Goal: Task Accomplishment & Management: Use online tool/utility

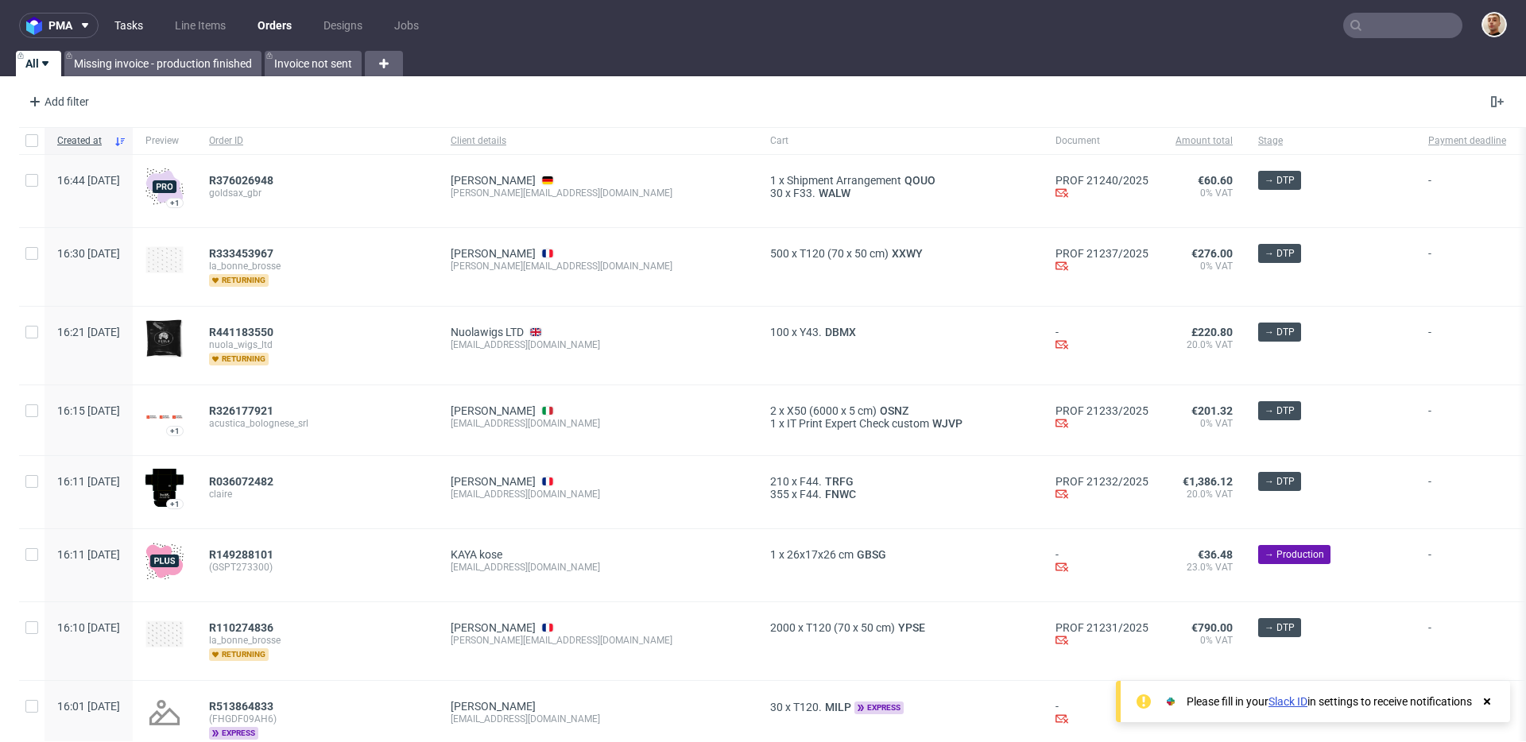
click at [146, 25] on link "Tasks" at bounding box center [129, 25] width 48 height 25
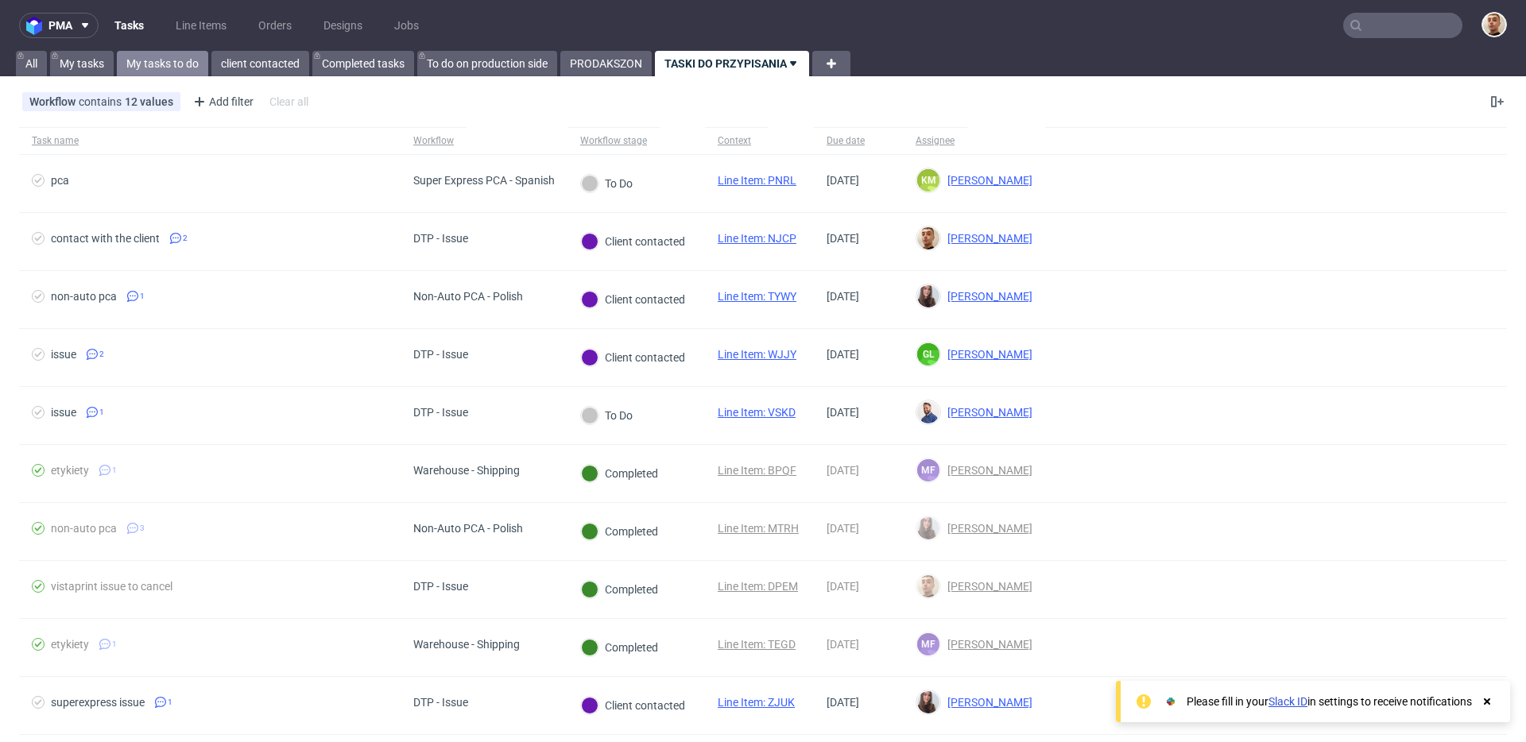
click at [187, 60] on link "My tasks to do" at bounding box center [162, 63] width 91 height 25
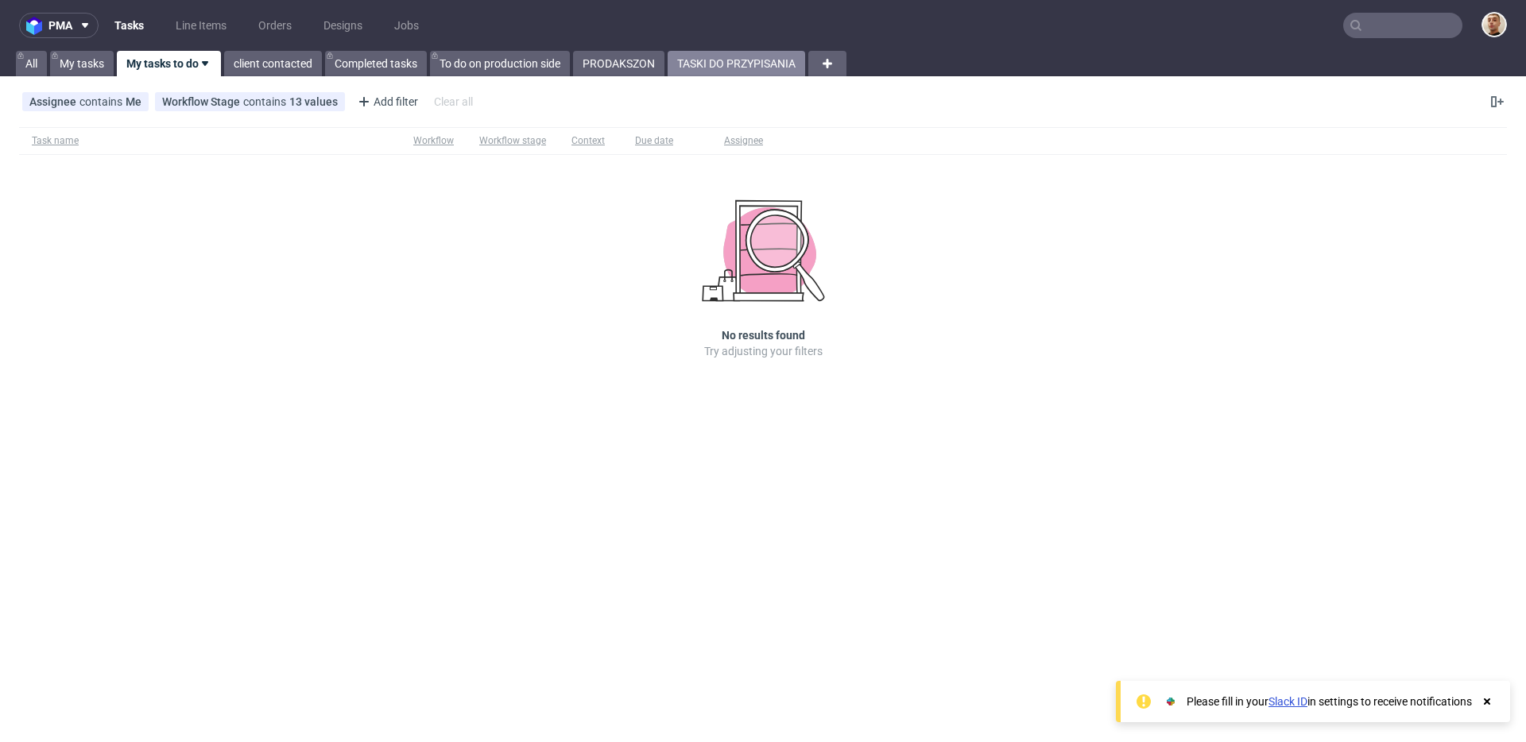
click at [702, 74] on link "TASKI DO PRZYPISANIA" at bounding box center [737, 63] width 138 height 25
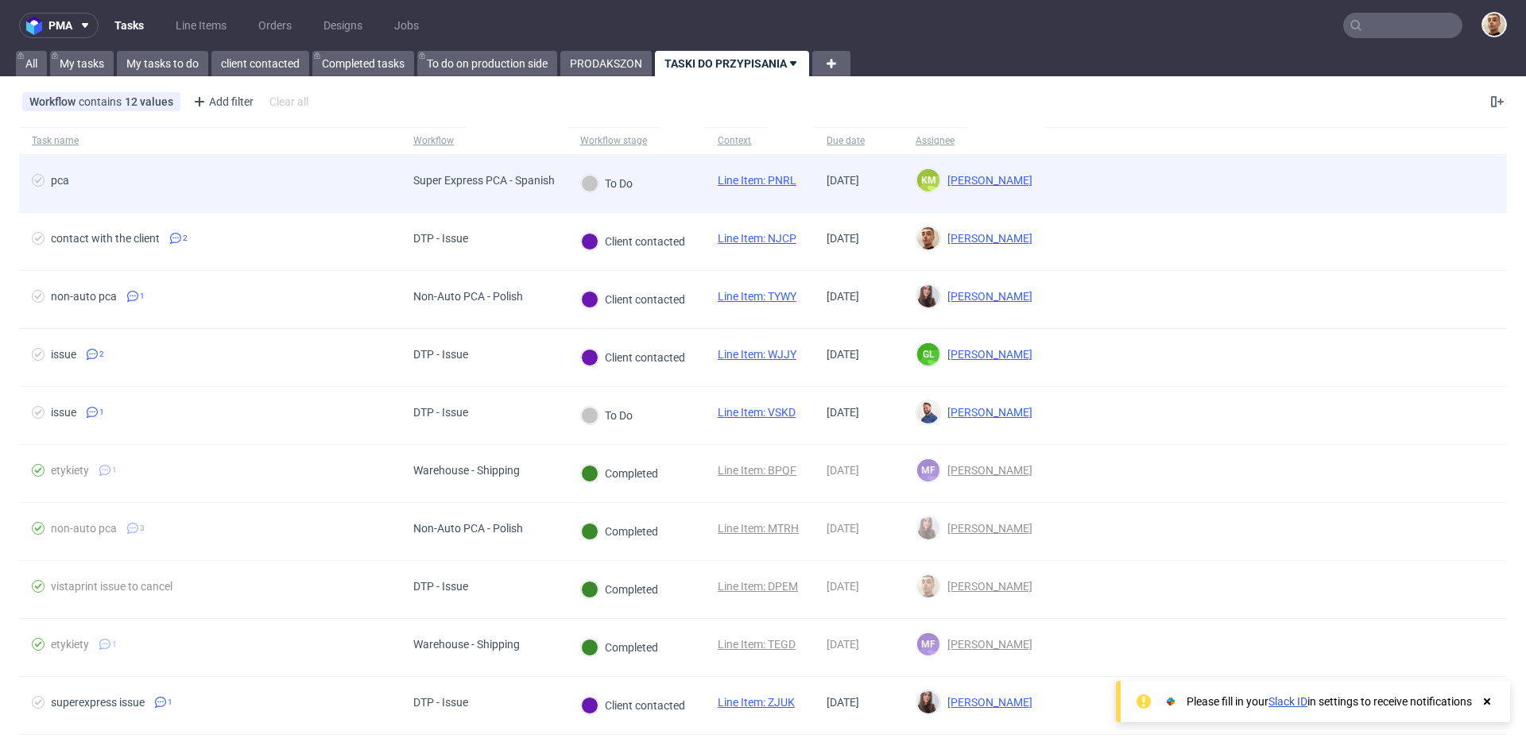
click at [358, 174] on span "pca" at bounding box center [210, 183] width 356 height 19
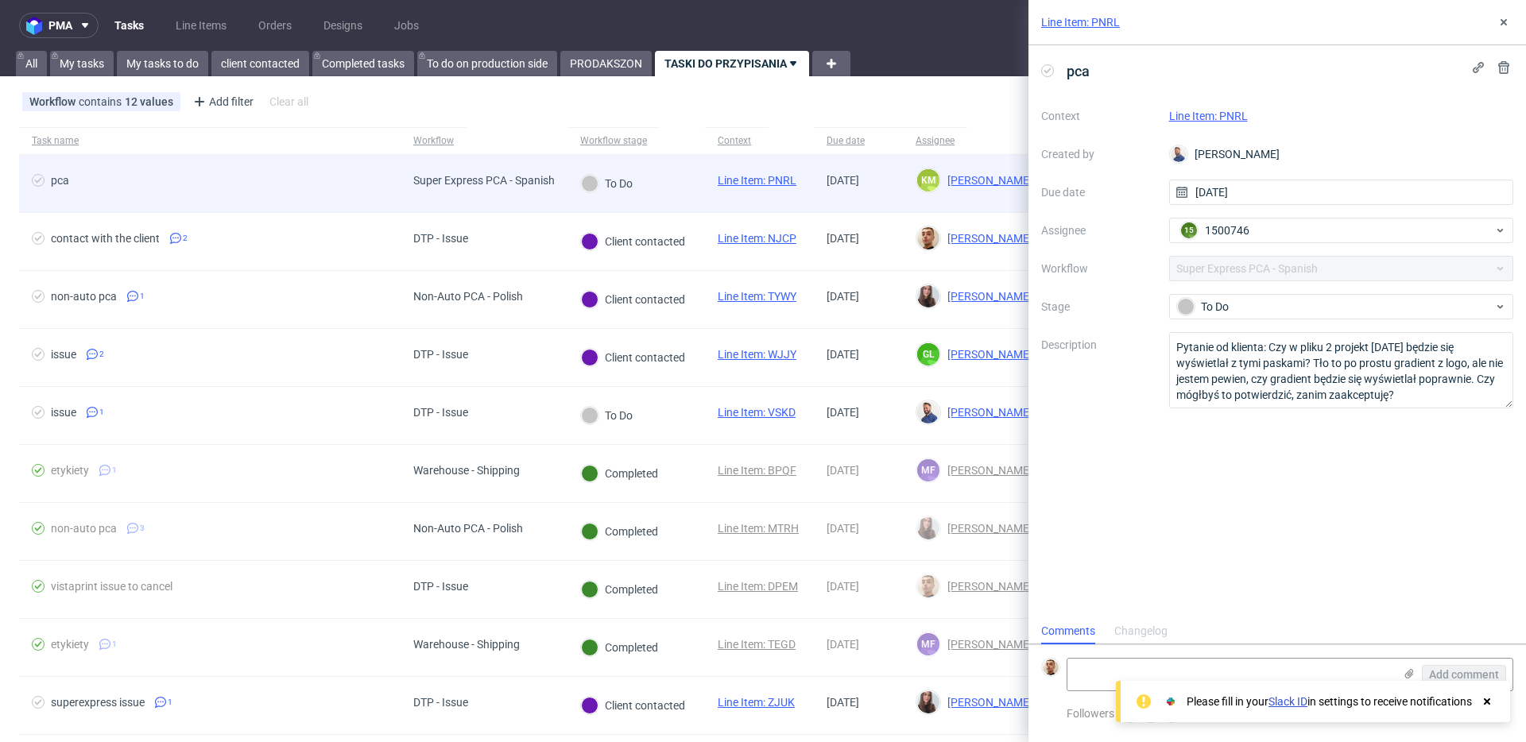
scroll to position [13, 0]
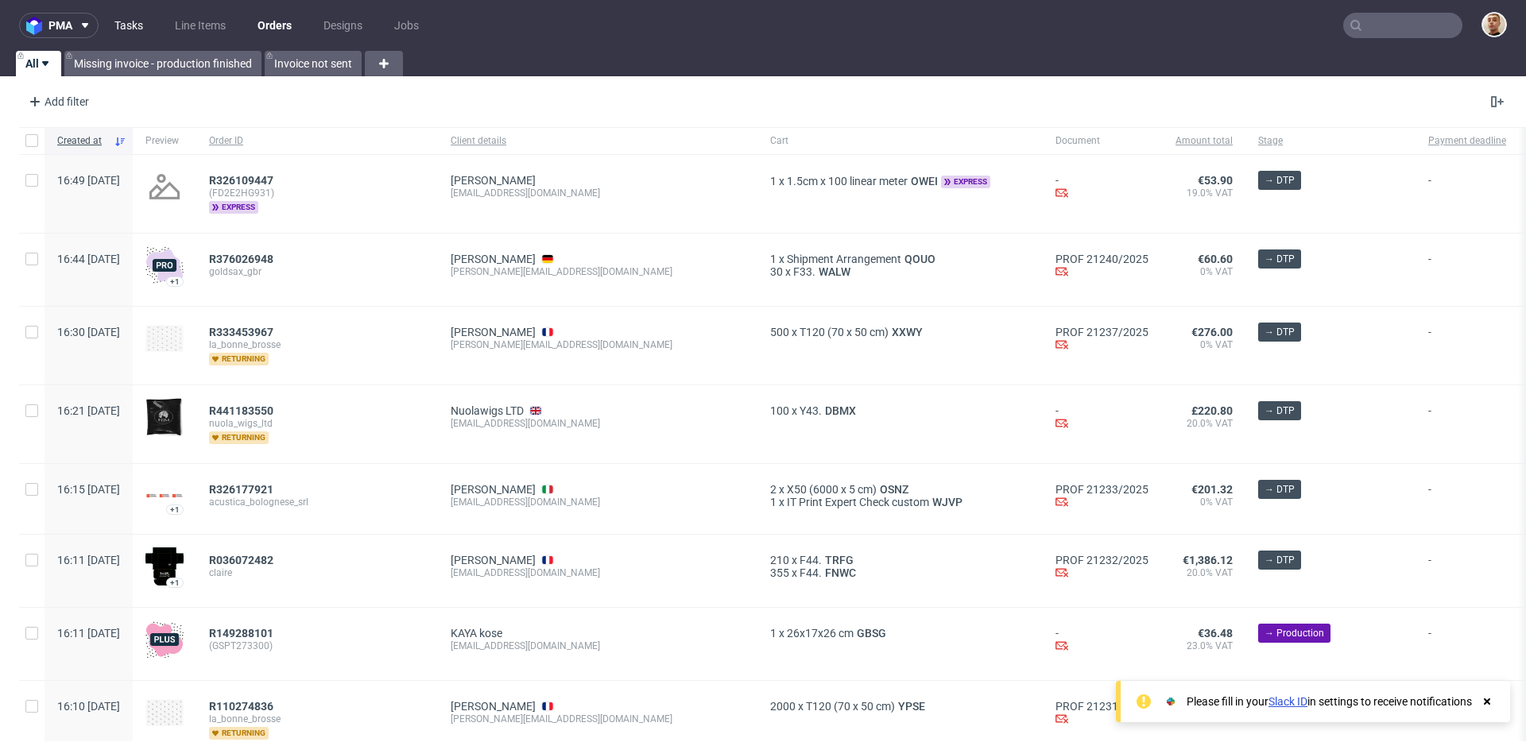
click at [138, 17] on link "Tasks" at bounding box center [129, 25] width 48 height 25
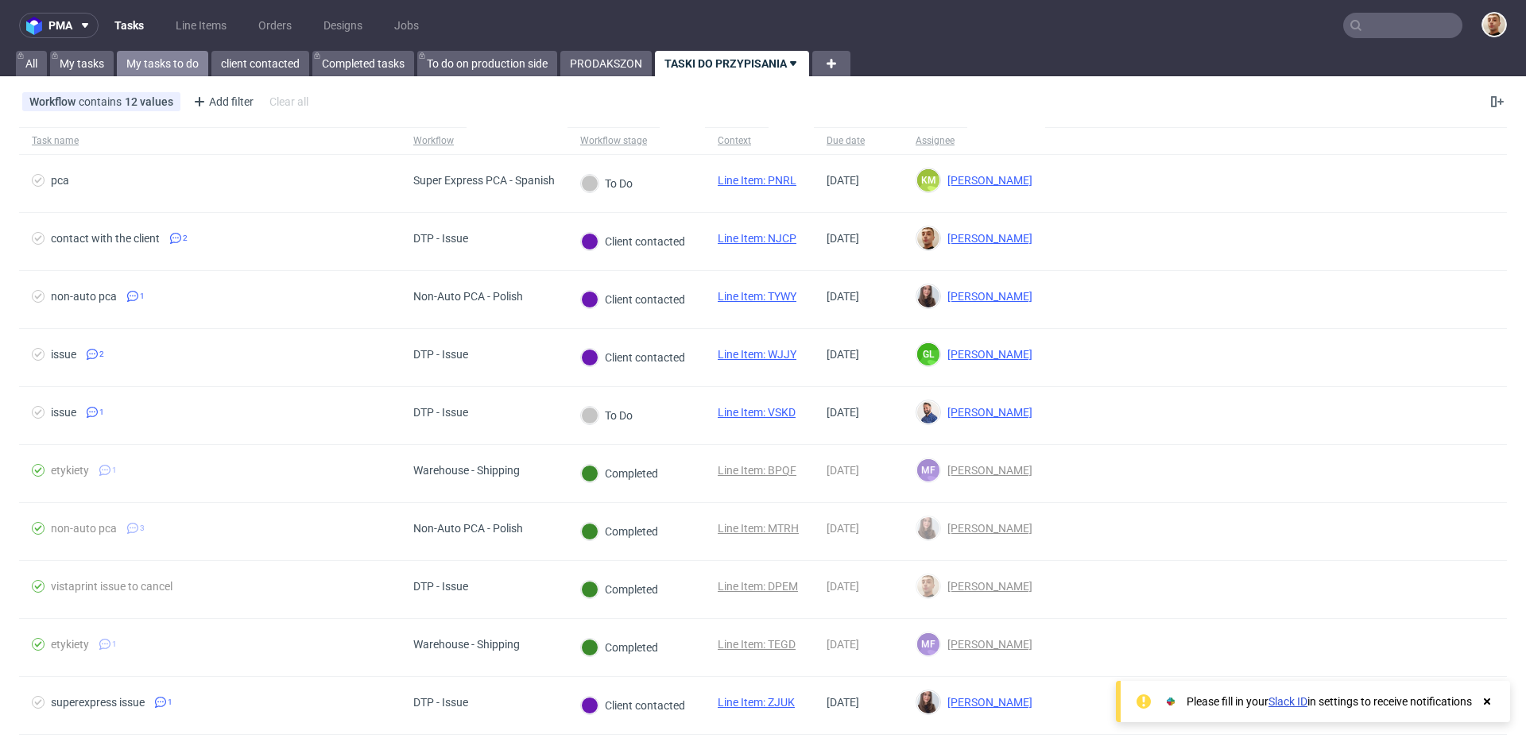
click at [190, 58] on link "My tasks to do" at bounding box center [162, 63] width 91 height 25
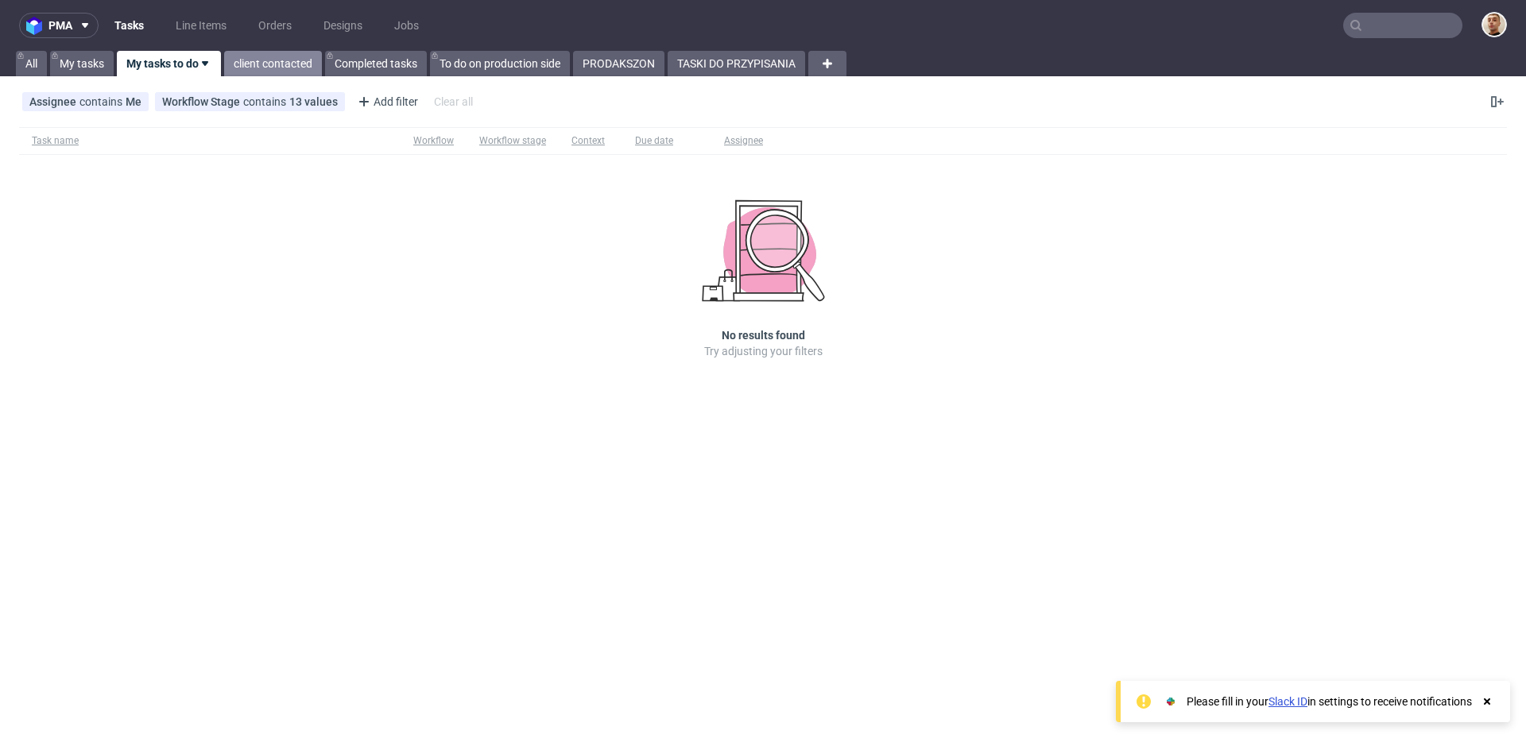
click at [246, 69] on link "client contacted" at bounding box center [273, 63] width 98 height 25
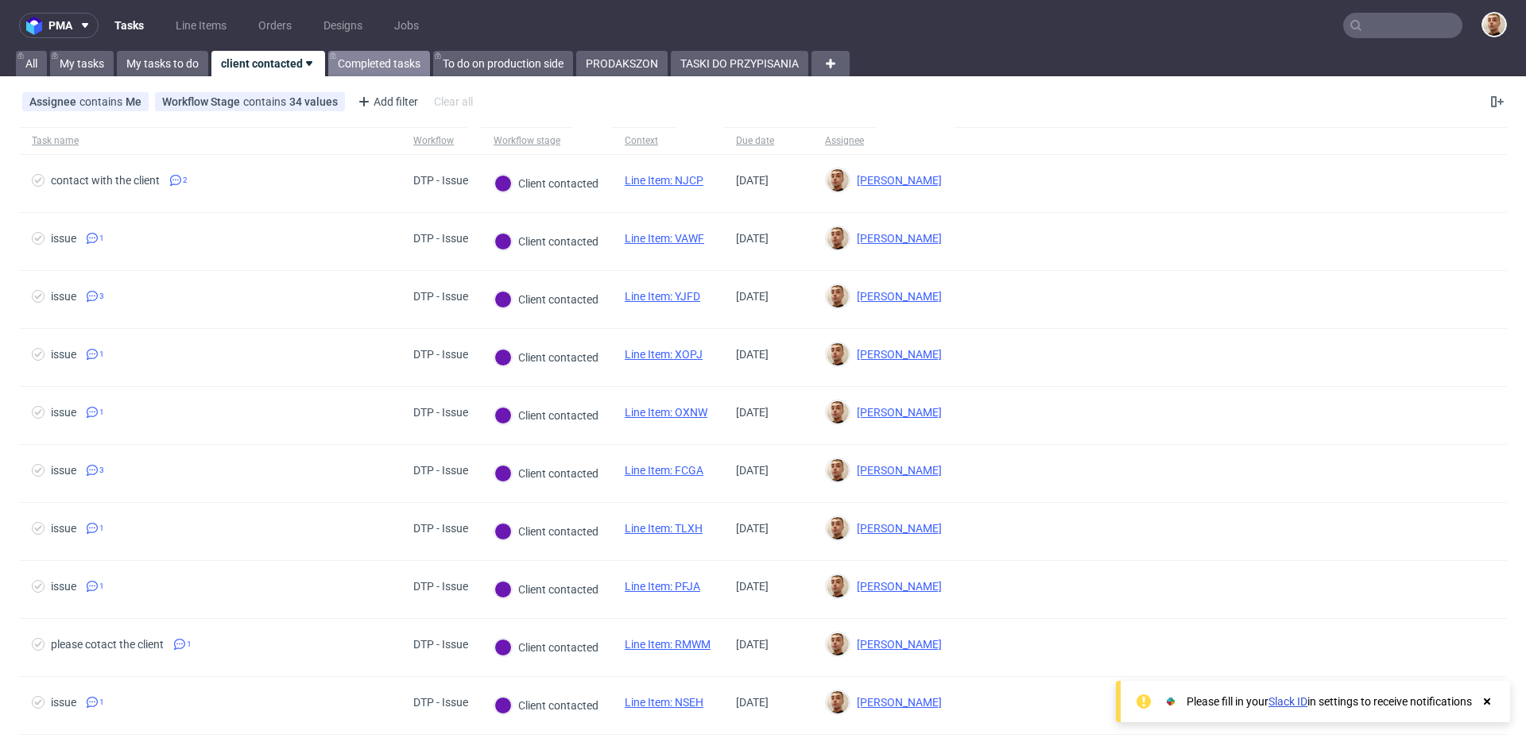
click at [401, 67] on link "Completed tasks" at bounding box center [379, 63] width 102 height 25
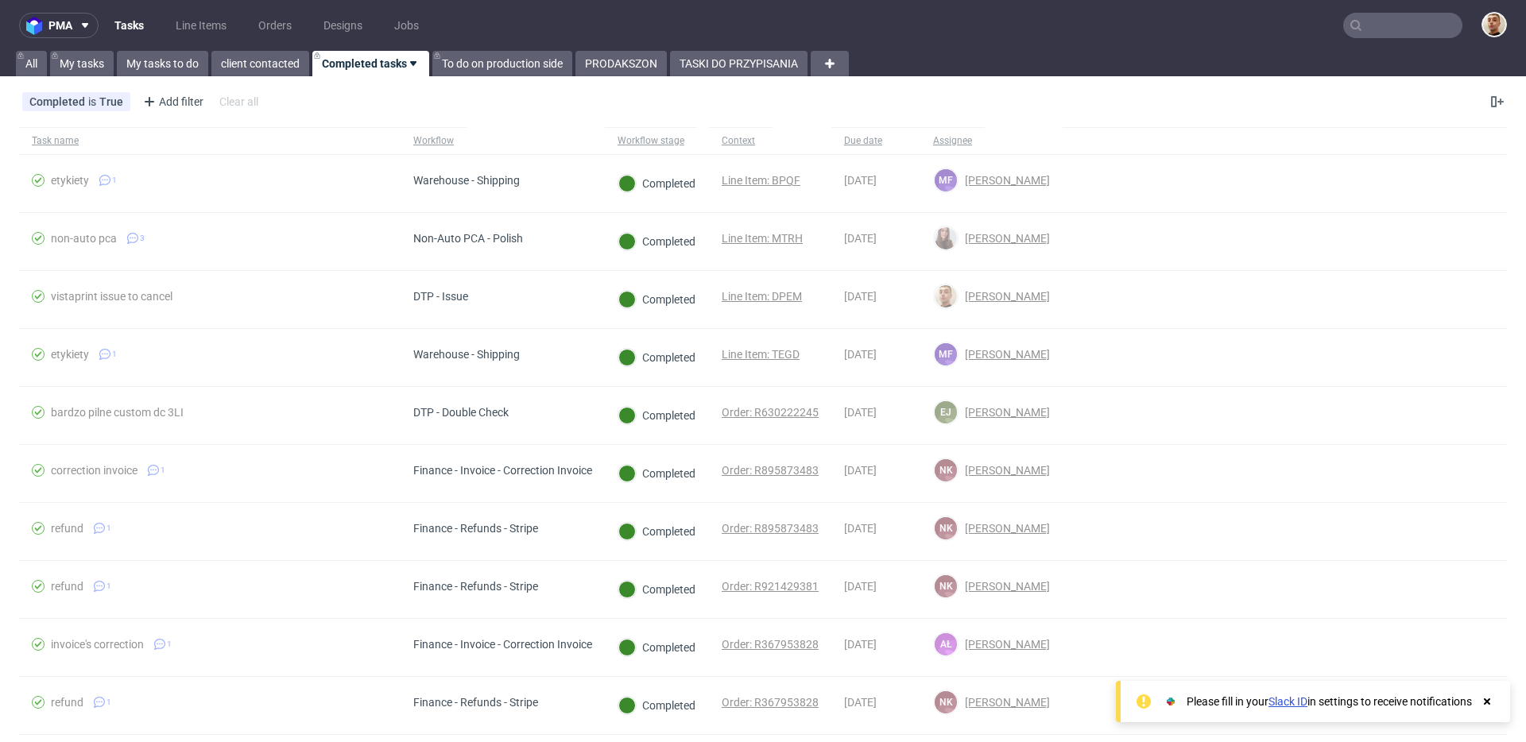
click at [486, 77] on div "pma Tasks Line Items Orders Designs Jobs All My tasks My tasks to do client con…" at bounding box center [763, 371] width 1526 height 742
click at [499, 61] on link "To do on production side" at bounding box center [502, 63] width 140 height 25
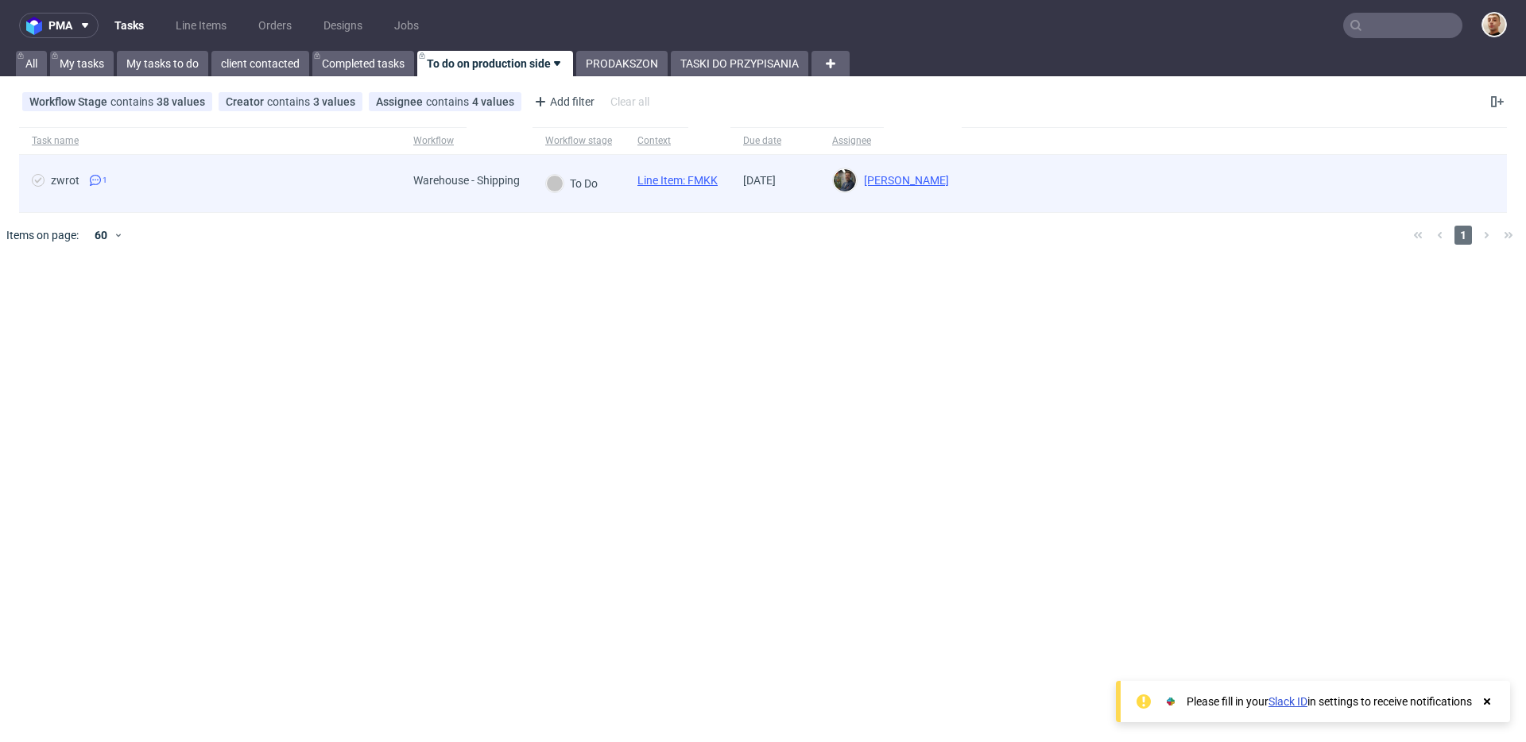
click at [278, 157] on div "zwrot 1" at bounding box center [210, 183] width 382 height 57
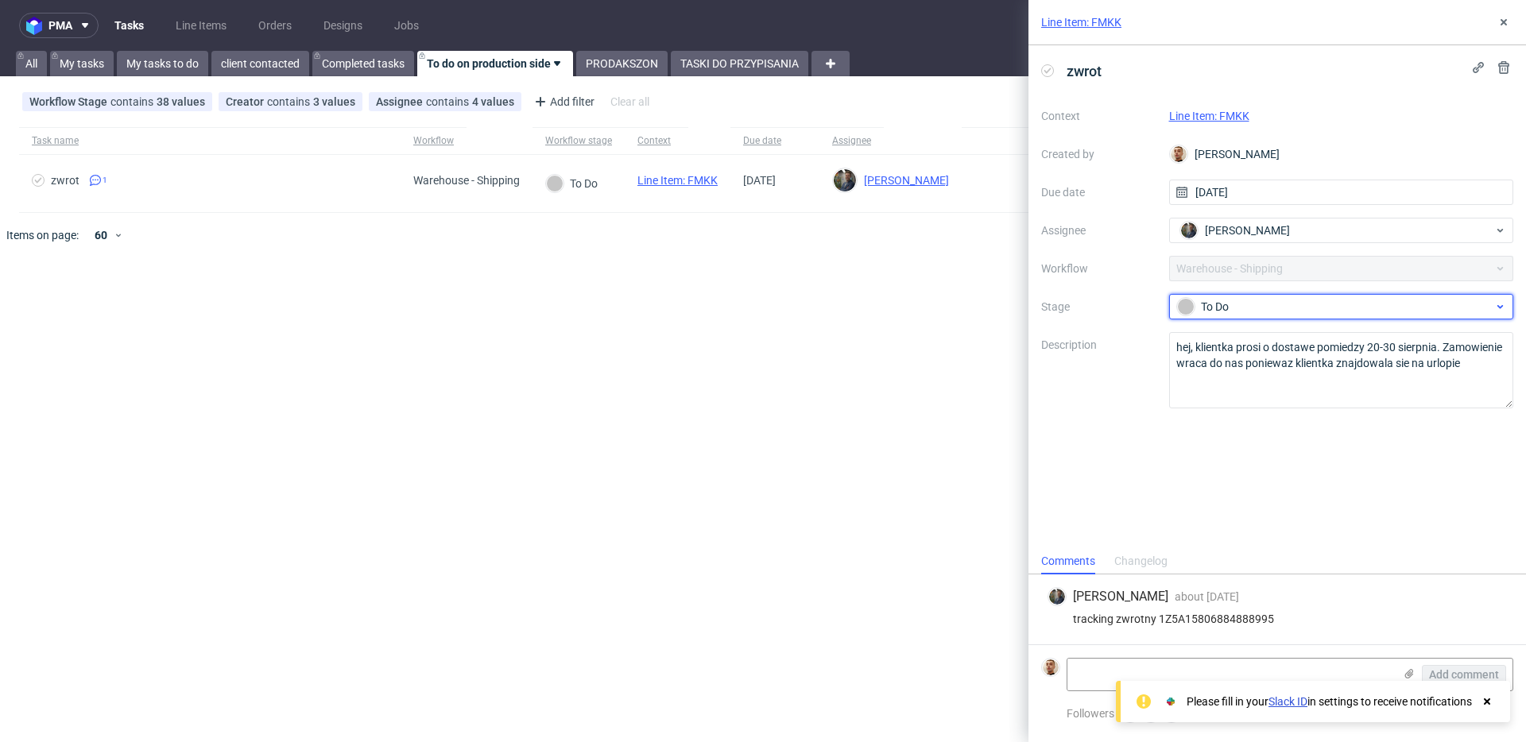
click at [1212, 312] on div "To Do" at bounding box center [1335, 306] width 316 height 17
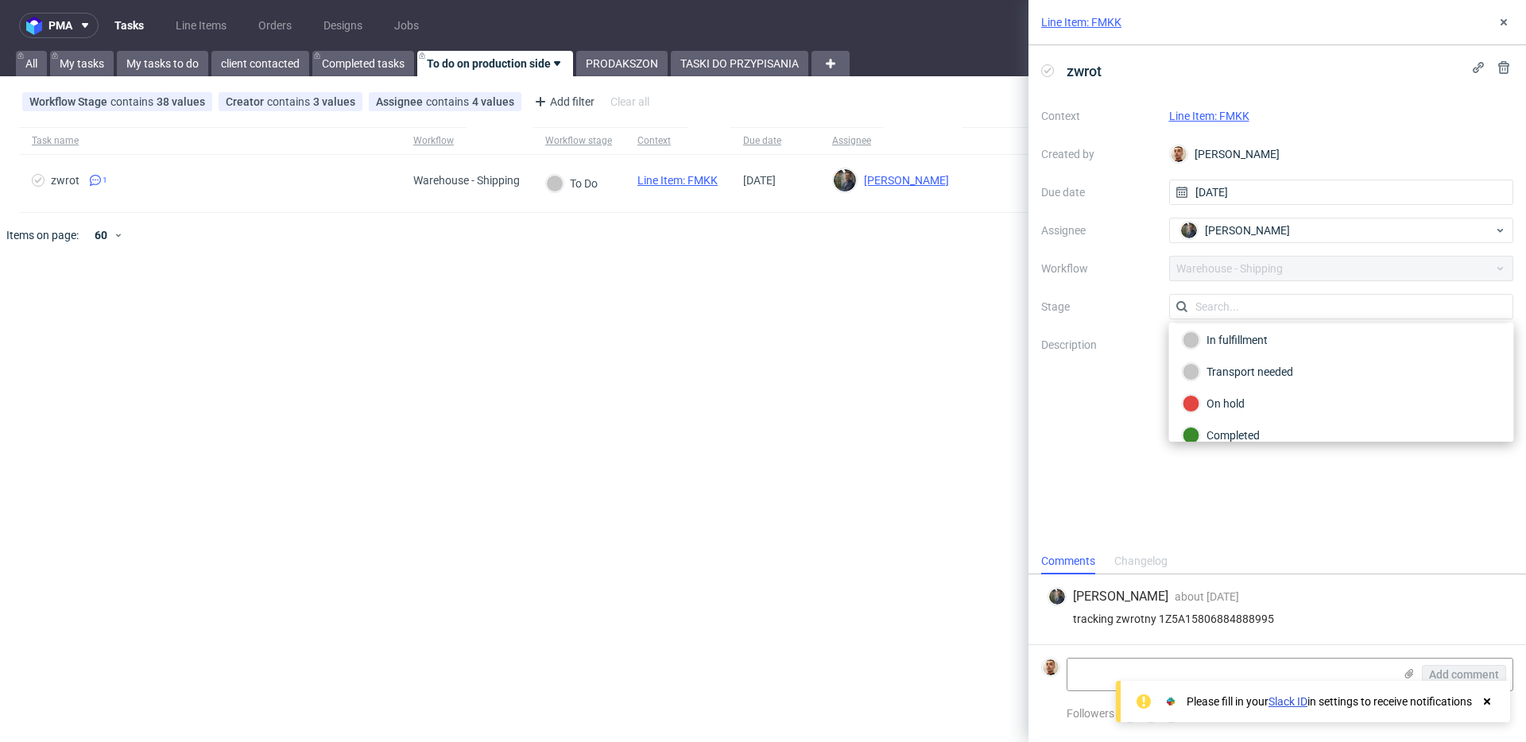
scroll to position [84, 0]
click at [1229, 415] on div "Completed" at bounding box center [1342, 419] width 318 height 17
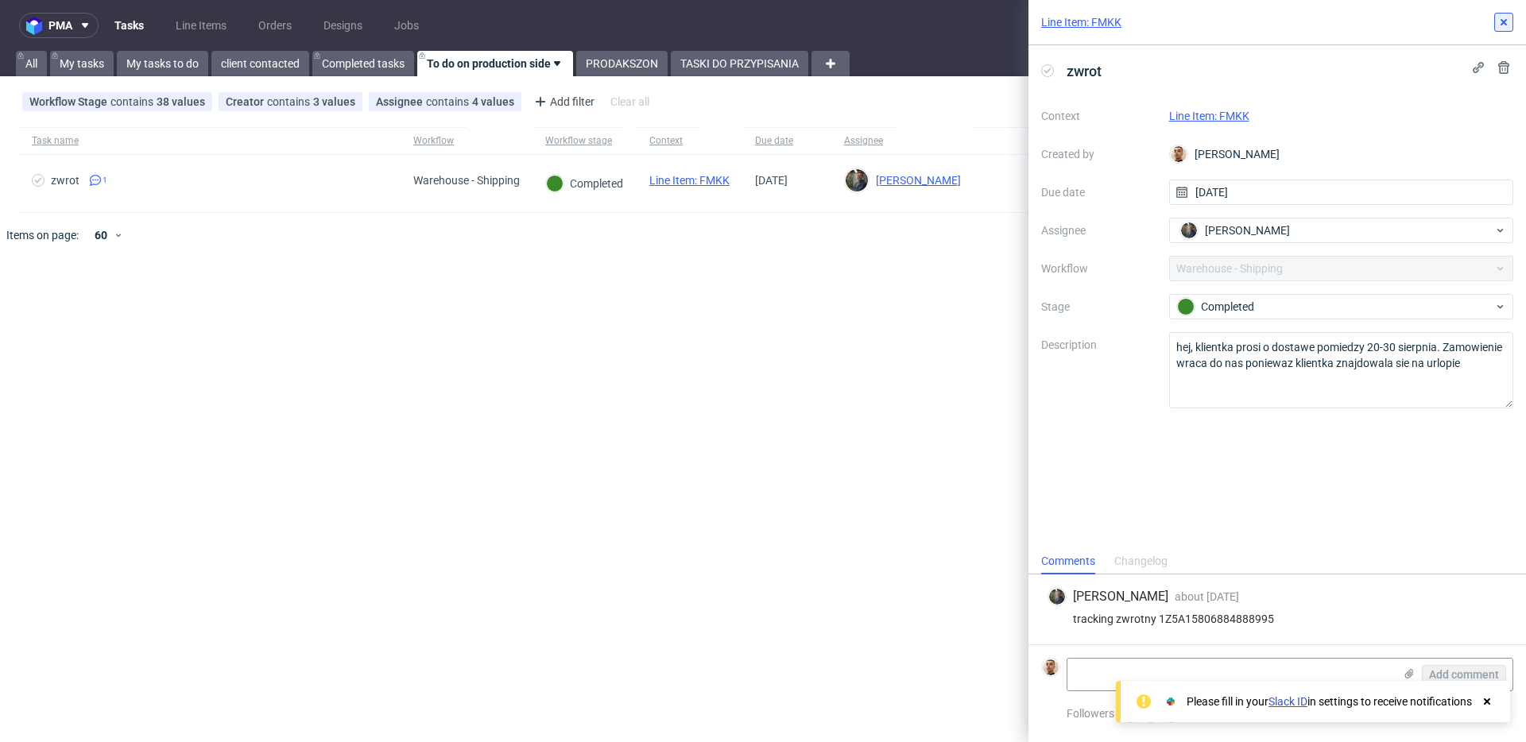
click at [1502, 21] on icon at bounding box center [1504, 22] width 13 height 13
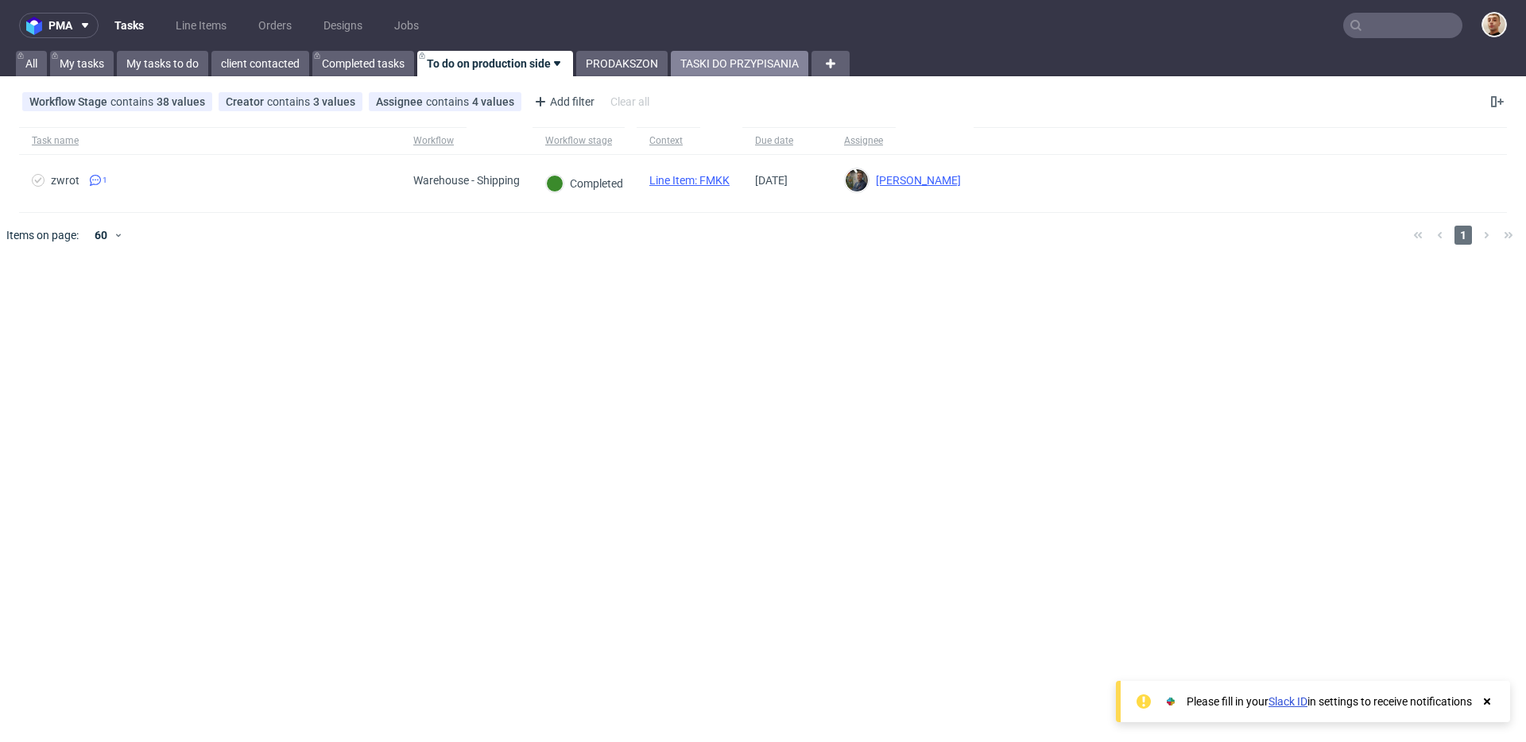
click at [701, 64] on link "TASKI DO PRZYPISANIA" at bounding box center [740, 63] width 138 height 25
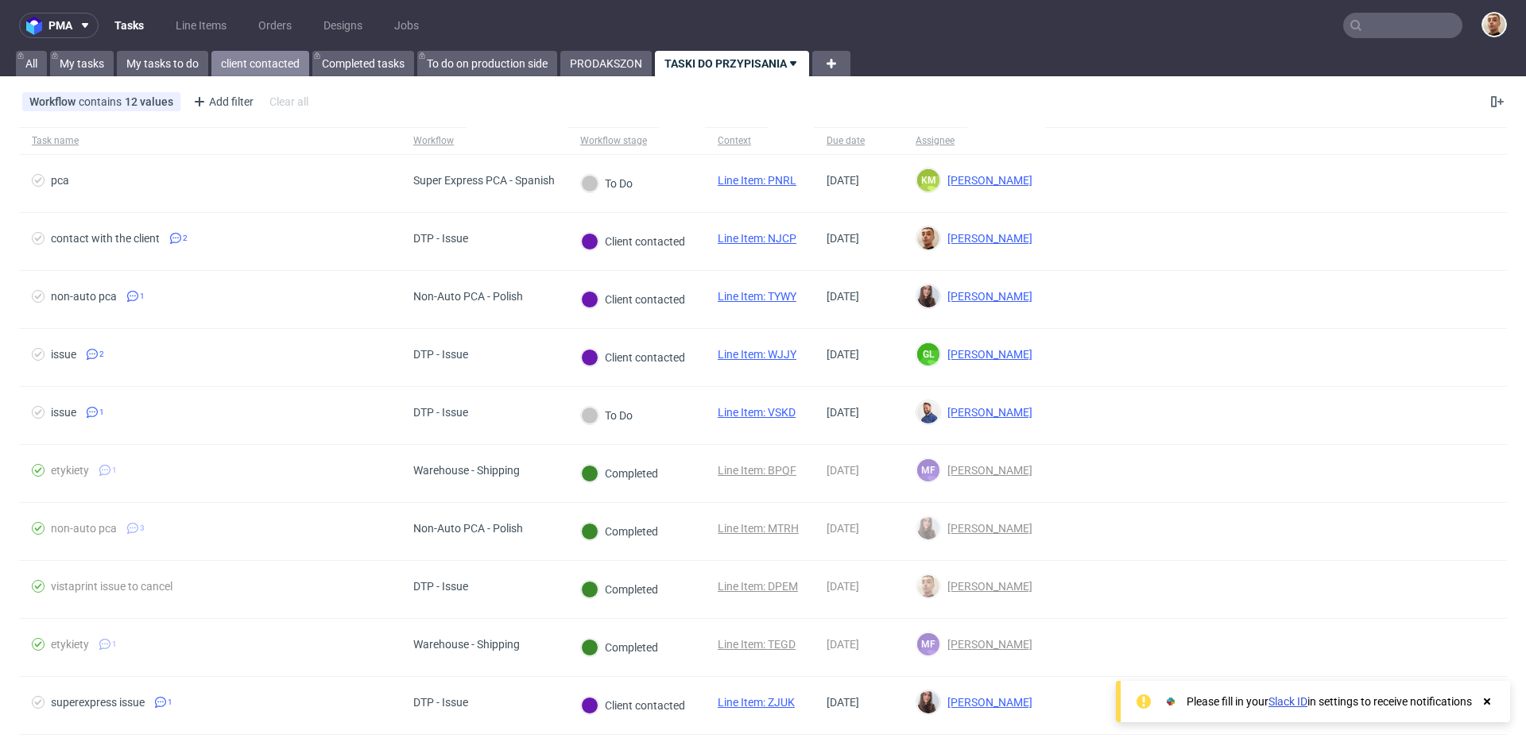
click at [266, 64] on link "client contacted" at bounding box center [260, 63] width 98 height 25
